Goal: Information Seeking & Learning: Understand process/instructions

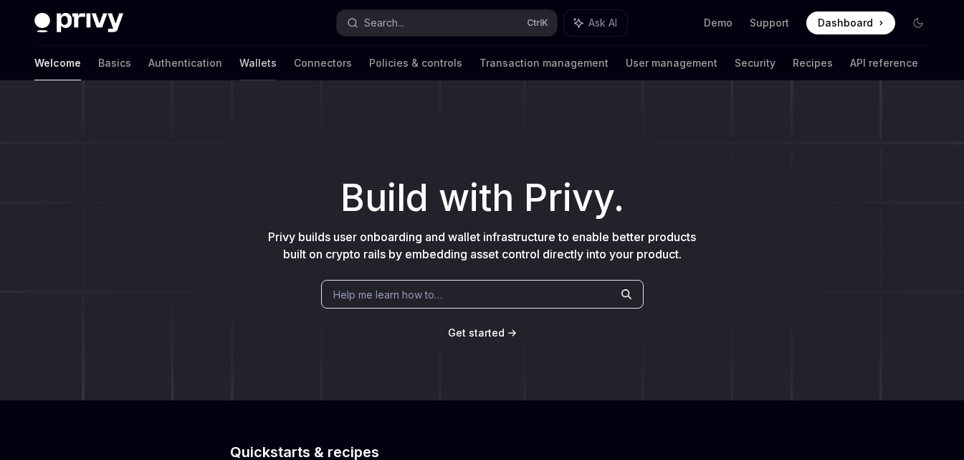
click at [239, 62] on link "Wallets" at bounding box center [257, 63] width 37 height 34
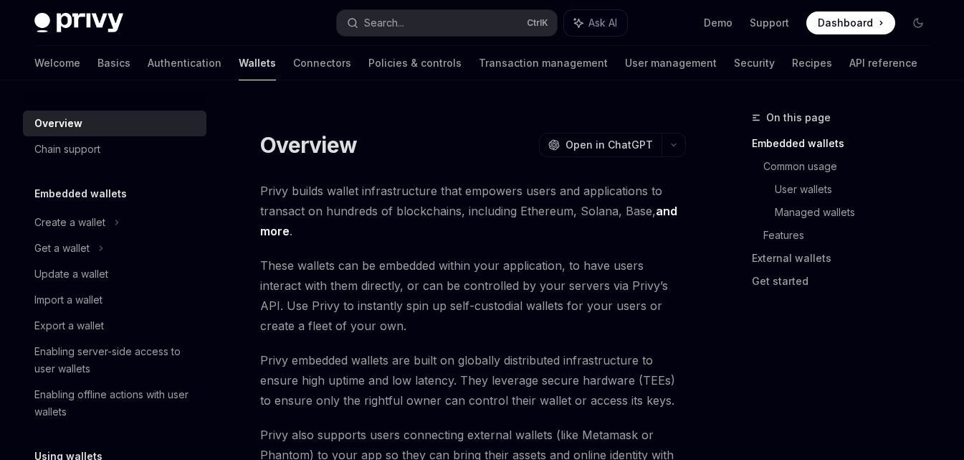
click at [239, 59] on link "Wallets" at bounding box center [257, 63] width 37 height 34
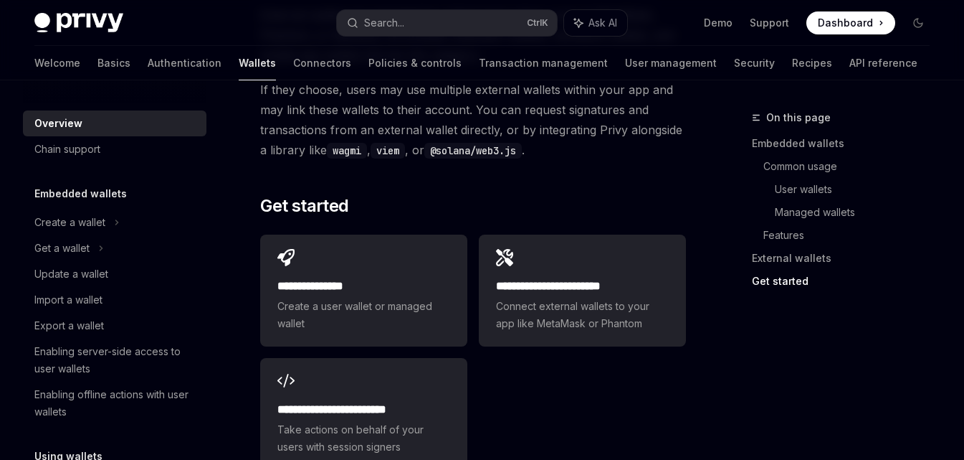
scroll to position [2509, 0]
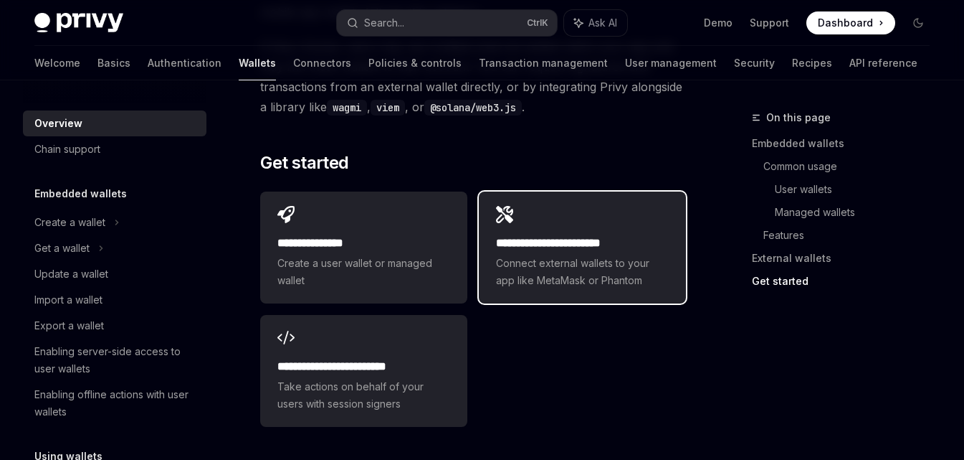
click at [551, 255] on span "Connect external wallets to your app like MetaMask or Phantom" at bounding box center [582, 272] width 173 height 34
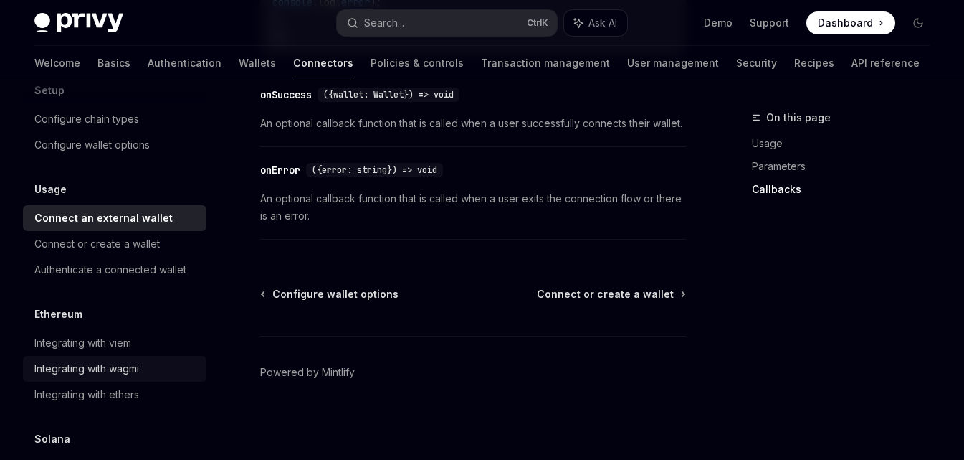
scroll to position [137, 0]
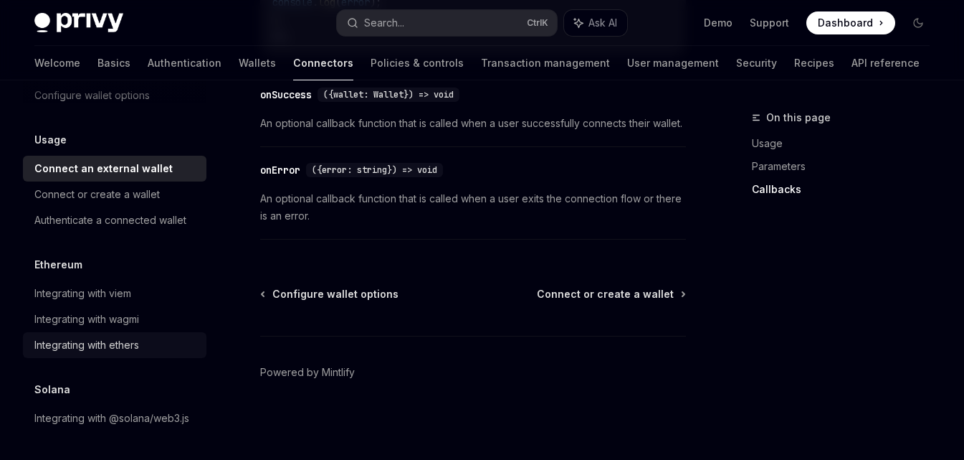
click at [139, 336] on div "Integrating with ethers" at bounding box center [86, 344] width 105 height 17
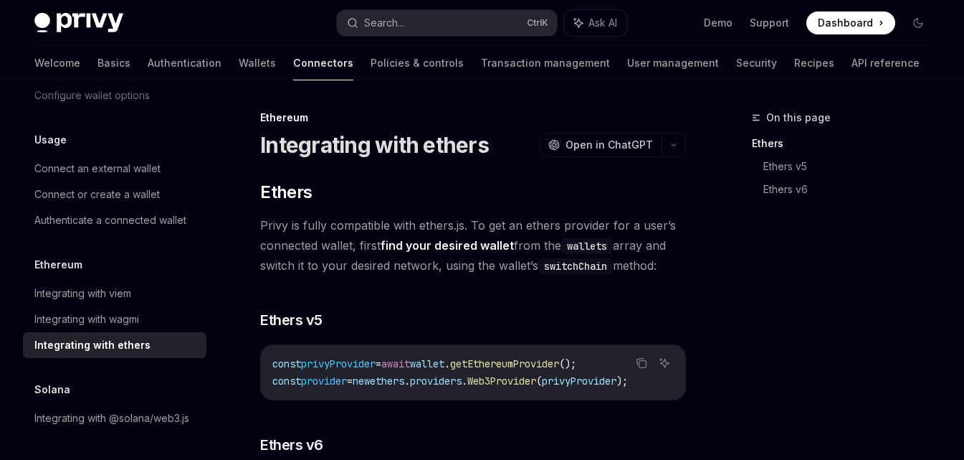
scroll to position [72, 0]
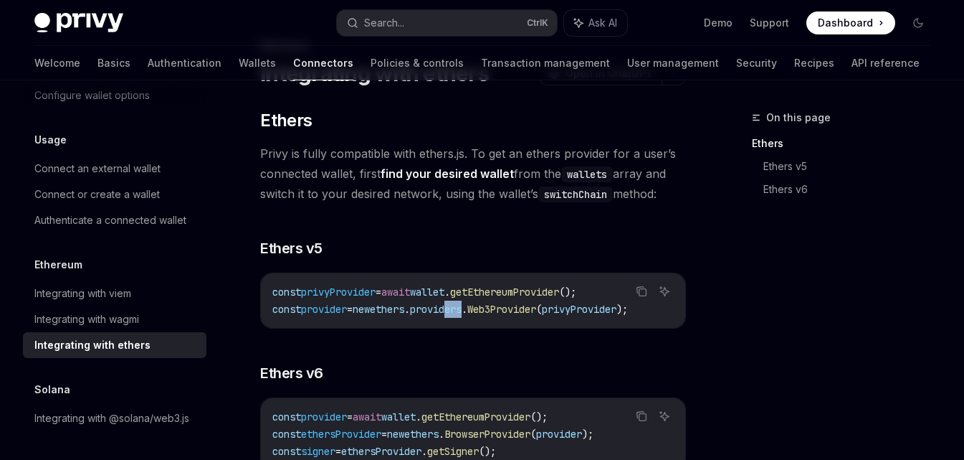
drag, startPoint x: 477, startPoint y: 325, endPoint x: 494, endPoint y: 326, distance: 17.3
click at [494, 326] on div "const privyProvider = await wallet . getEthereumProvider (); const provider = n…" at bounding box center [473, 300] width 424 height 54
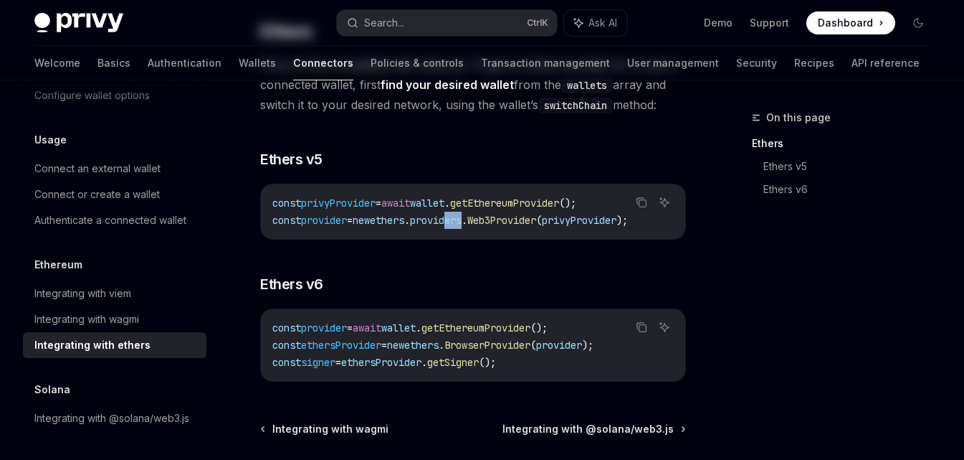
scroll to position [0, 0]
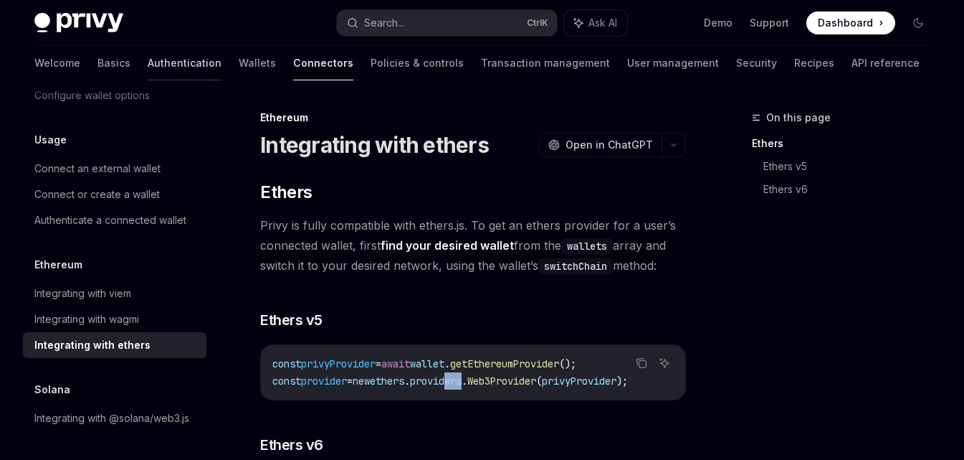
click at [148, 57] on link "Authentication" at bounding box center [185, 63] width 74 height 34
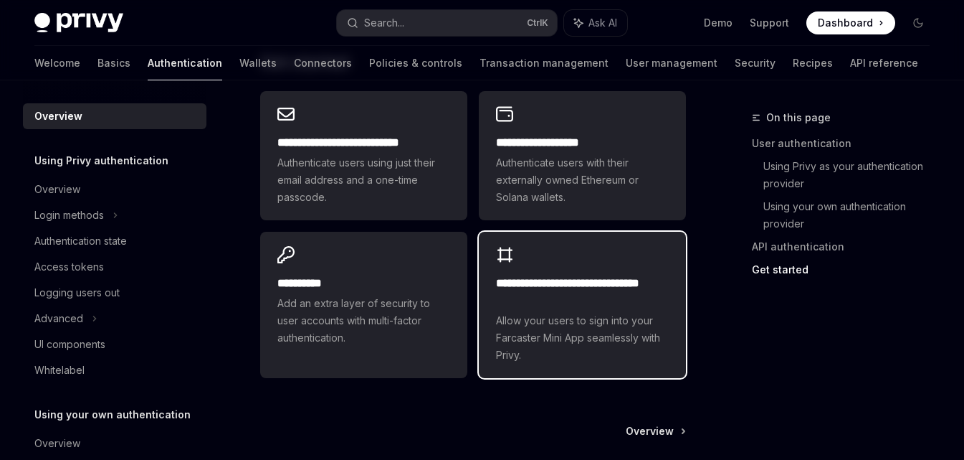
scroll to position [1291, 0]
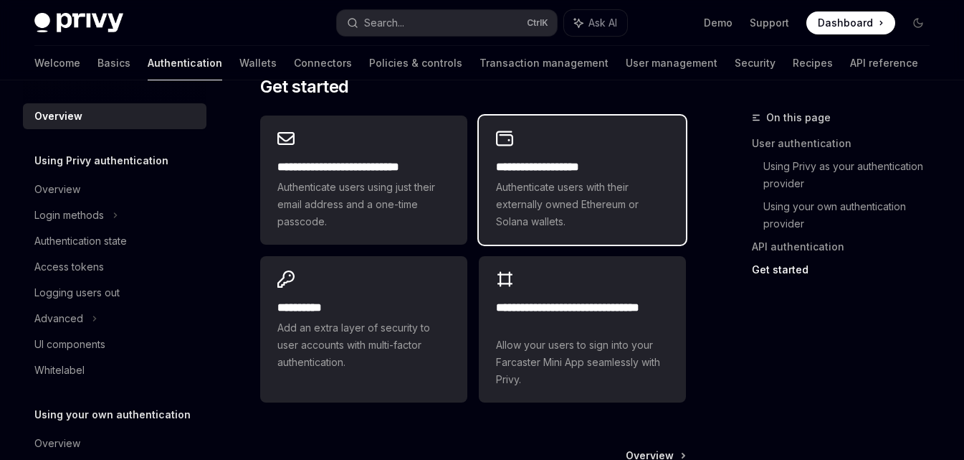
click at [613, 194] on span "Authenticate users with their externally owned Ethereum or Solana wallets." at bounding box center [582, 205] width 173 height 52
type textarea "*"
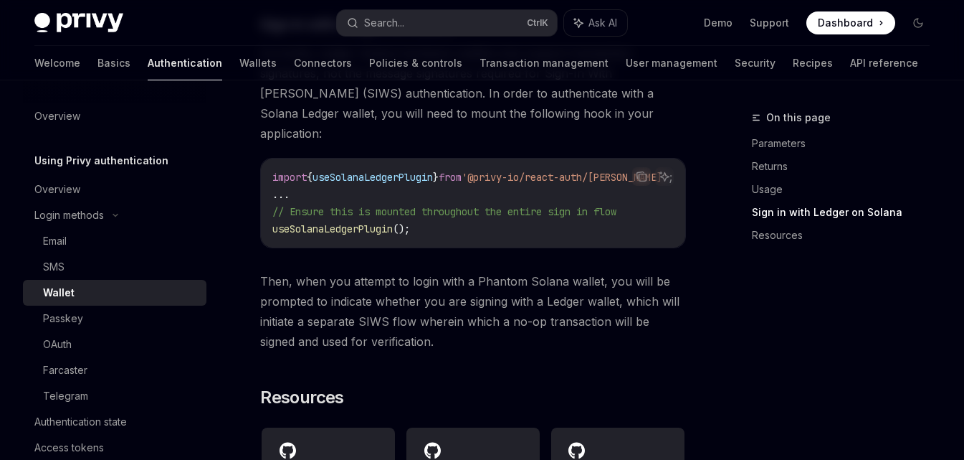
scroll to position [1721, 0]
